Goal: Information Seeking & Learning: Learn about a topic

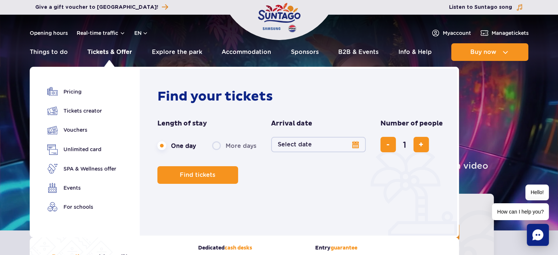
click at [101, 50] on link "Tickets & Offer" at bounding box center [109, 52] width 45 height 18
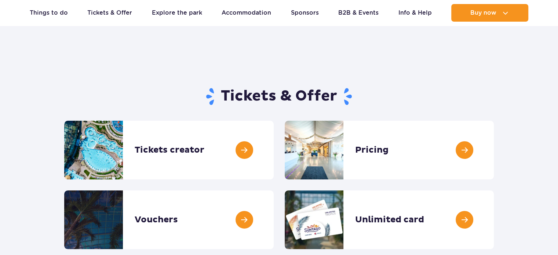
scroll to position [37, 0]
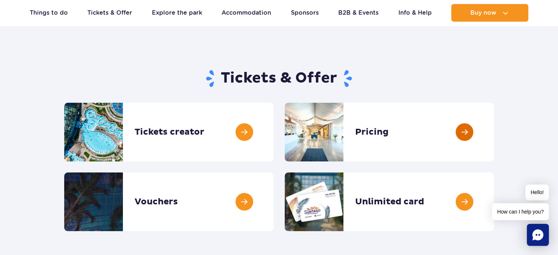
click at [494, 152] on link at bounding box center [494, 132] width 0 height 59
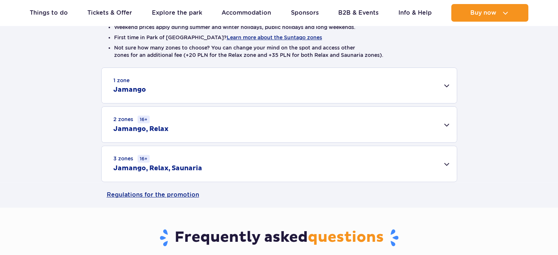
scroll to position [220, 0]
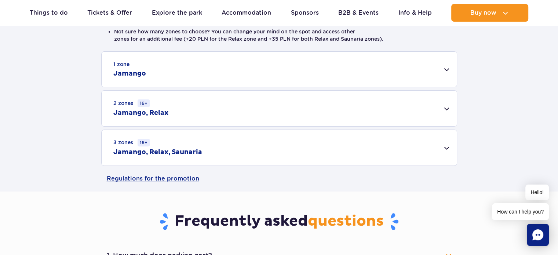
click at [310, 78] on div "1 zone Jamango" at bounding box center [279, 69] width 355 height 35
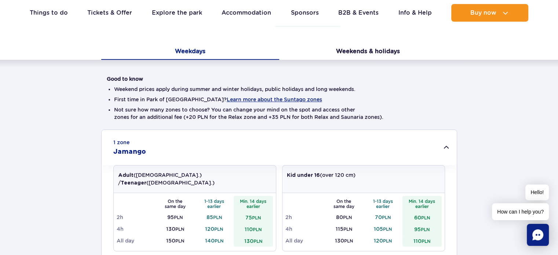
scroll to position [73, 0]
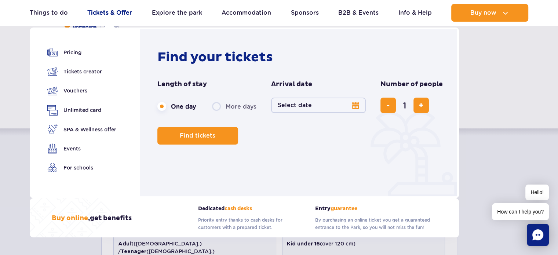
click at [113, 12] on link "Tickets & Offer" at bounding box center [109, 13] width 45 height 18
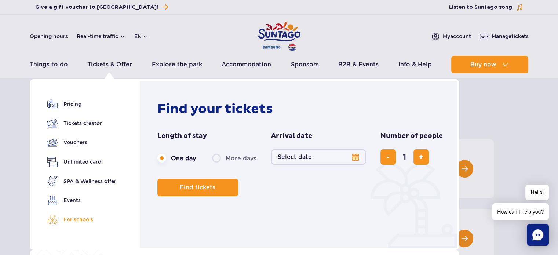
click at [87, 217] on link "For schools" at bounding box center [81, 219] width 69 height 10
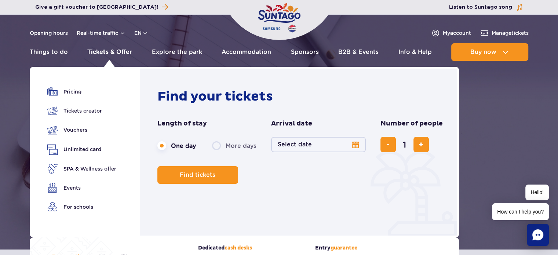
click at [110, 51] on link "Tickets & Offer" at bounding box center [109, 52] width 45 height 18
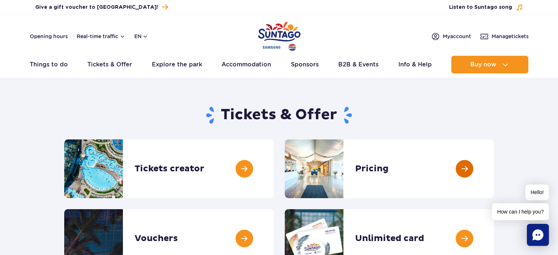
click at [494, 168] on link at bounding box center [494, 168] width 0 height 59
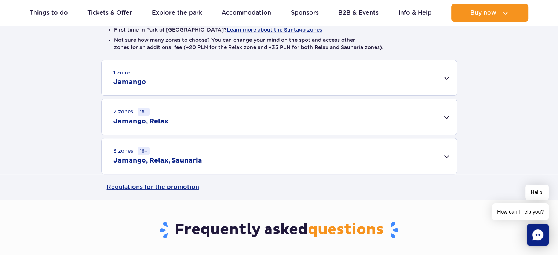
scroll to position [220, 0]
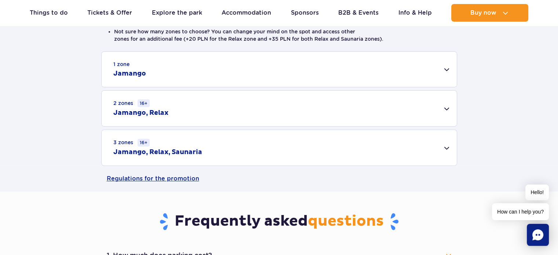
click at [208, 68] on div "1 zone Jamango" at bounding box center [279, 69] width 355 height 35
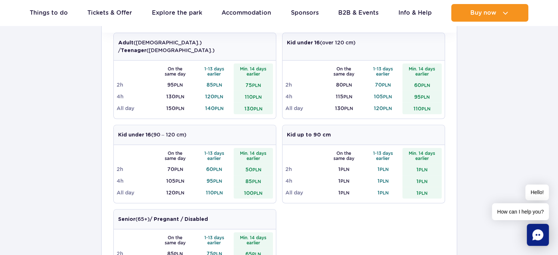
scroll to position [257, 0]
